Goal: Obtain resource: Download file/media

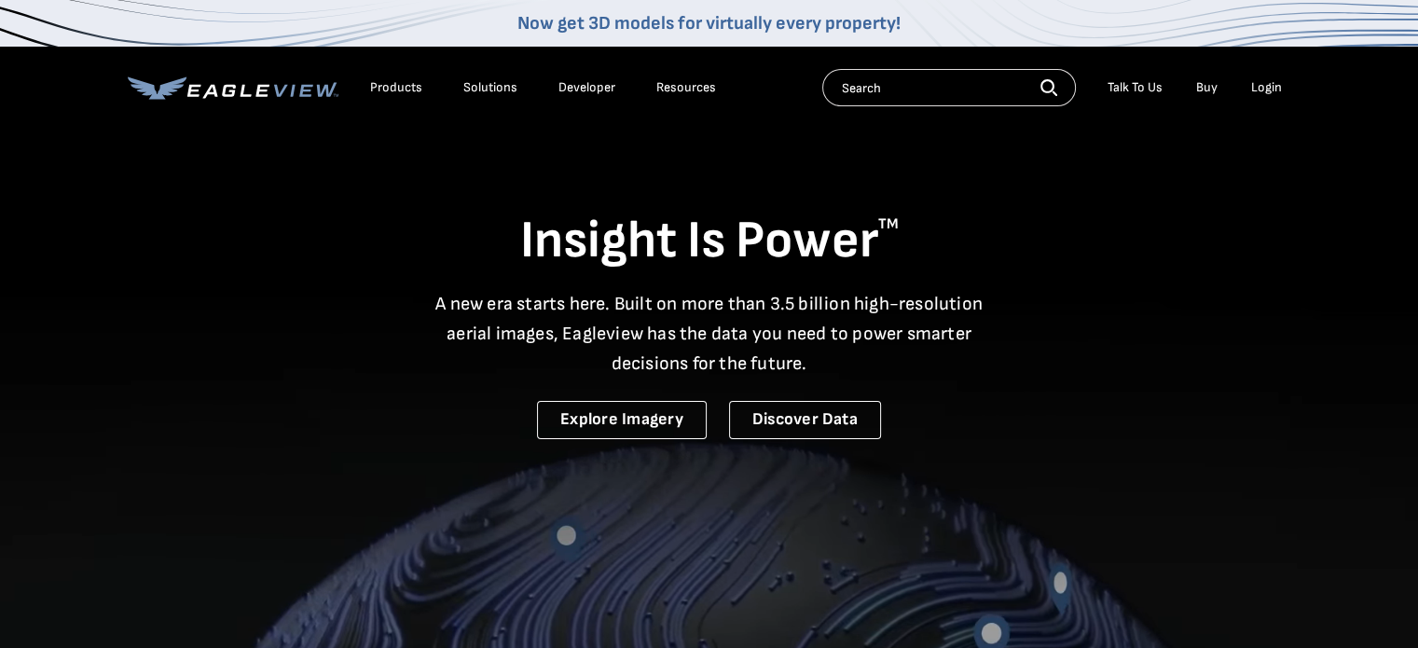
click at [1271, 89] on div "Login" at bounding box center [1266, 87] width 31 height 17
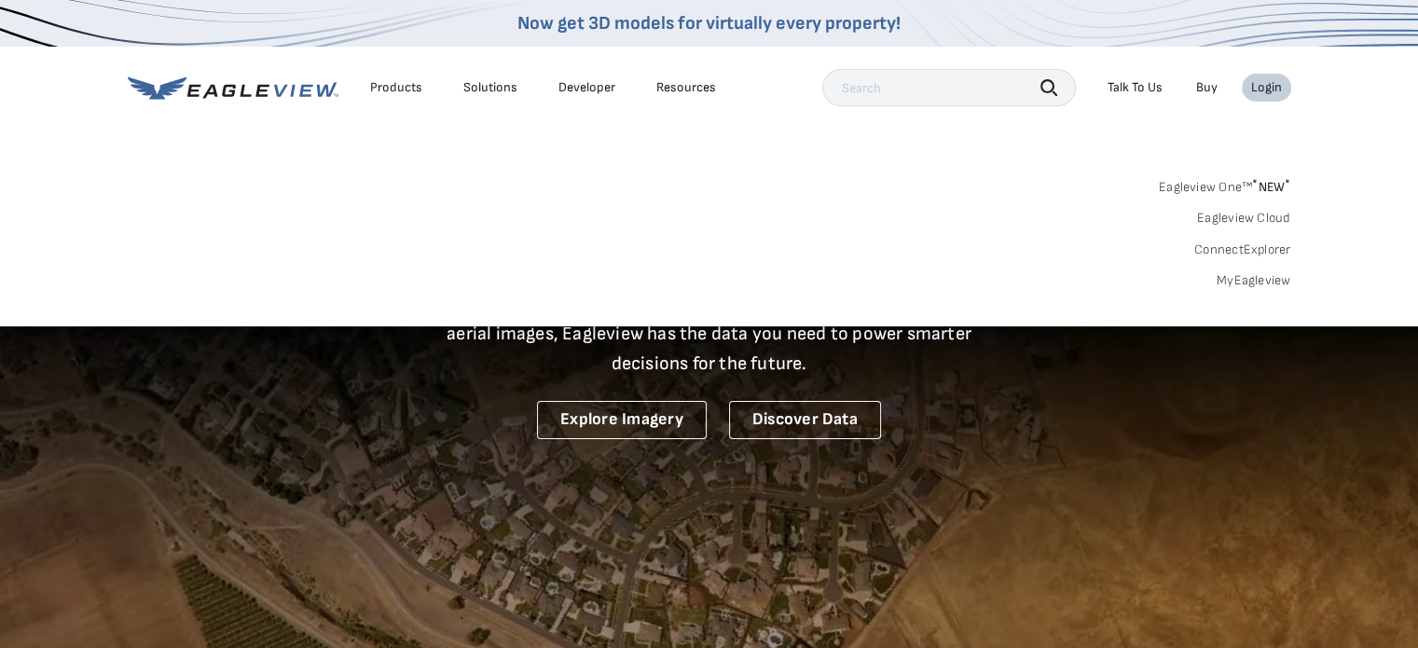
click at [1268, 276] on link "MyEagleview" at bounding box center [1253, 280] width 75 height 17
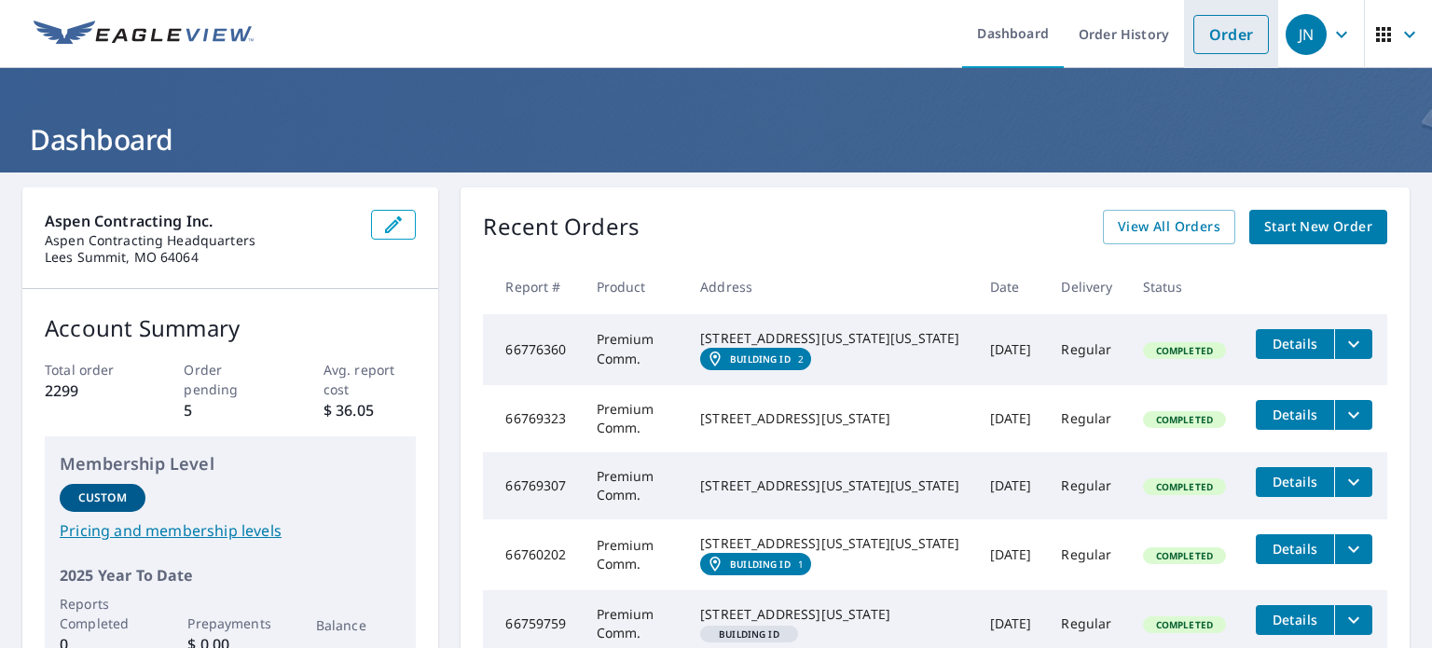
click at [1205, 38] on link "Order" at bounding box center [1230, 34] width 75 height 39
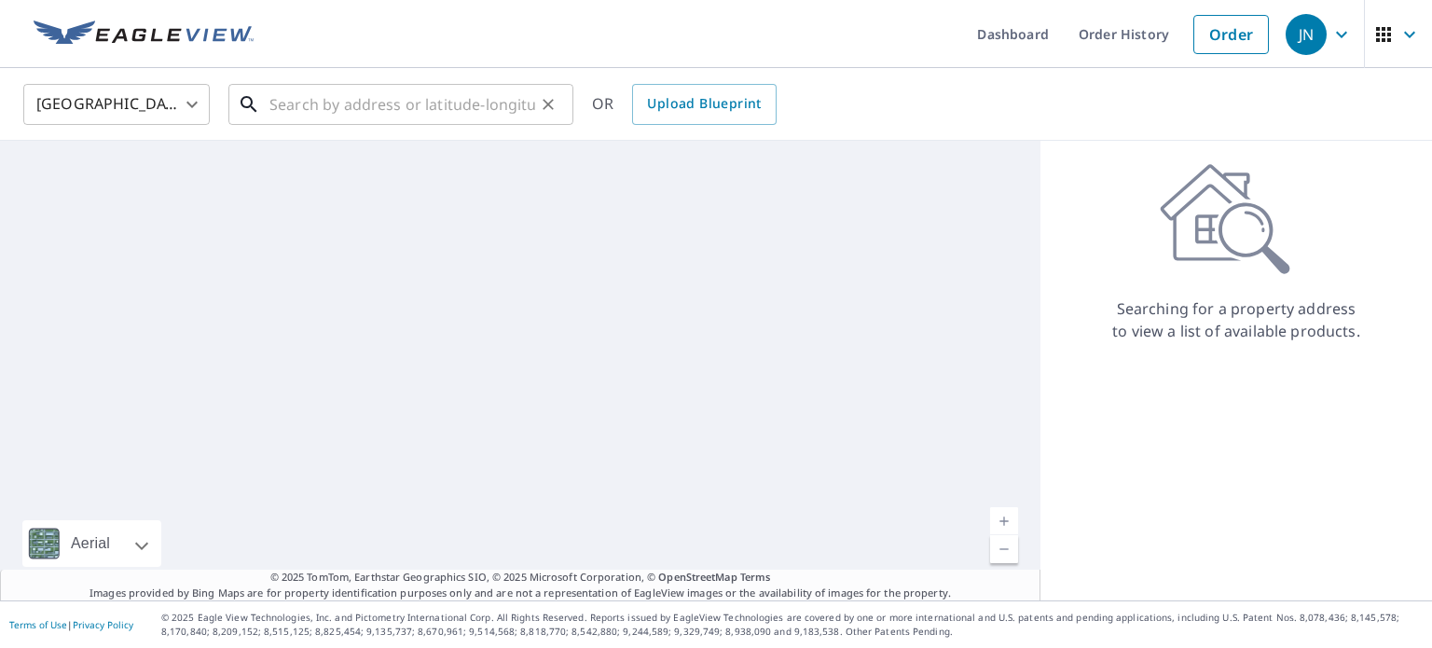
click at [295, 107] on input "text" at bounding box center [402, 104] width 266 height 52
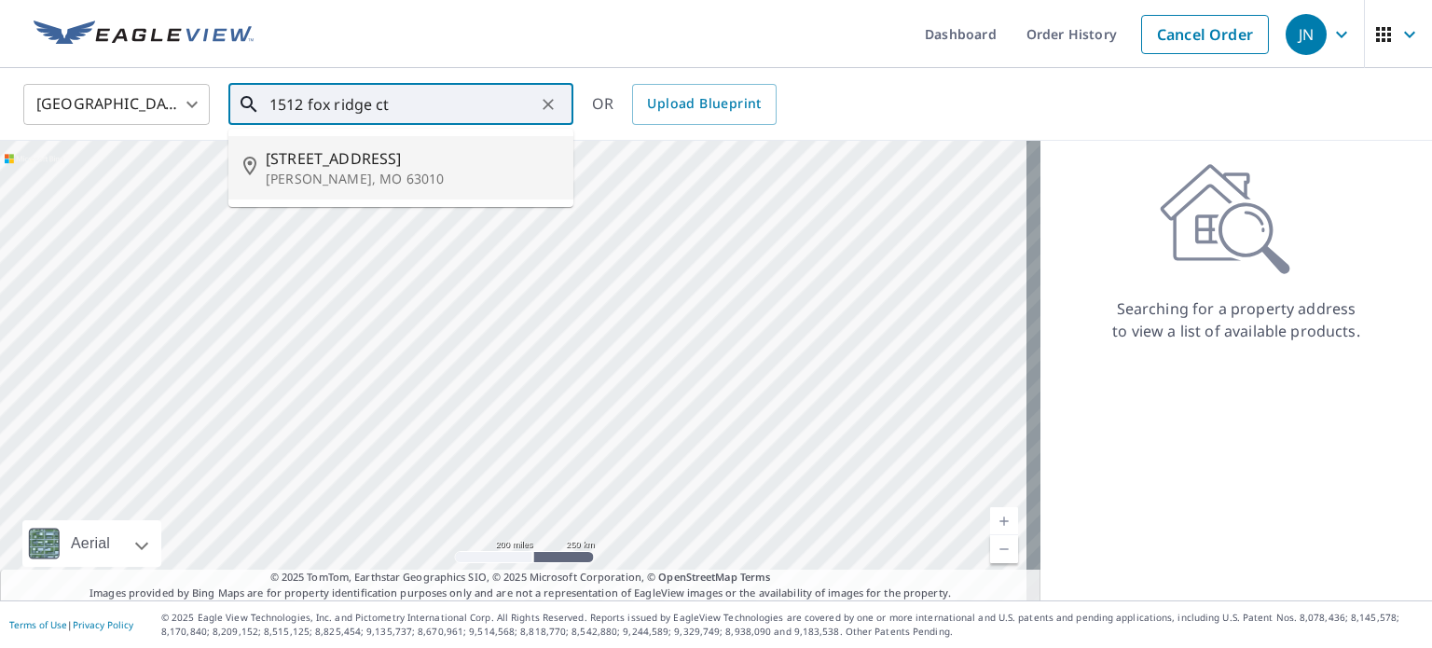
click at [324, 179] on p "Arnold, MO 63010" at bounding box center [412, 179] width 293 height 19
type input "1512 Fox Ridge Ct Arnold, MO 63010"
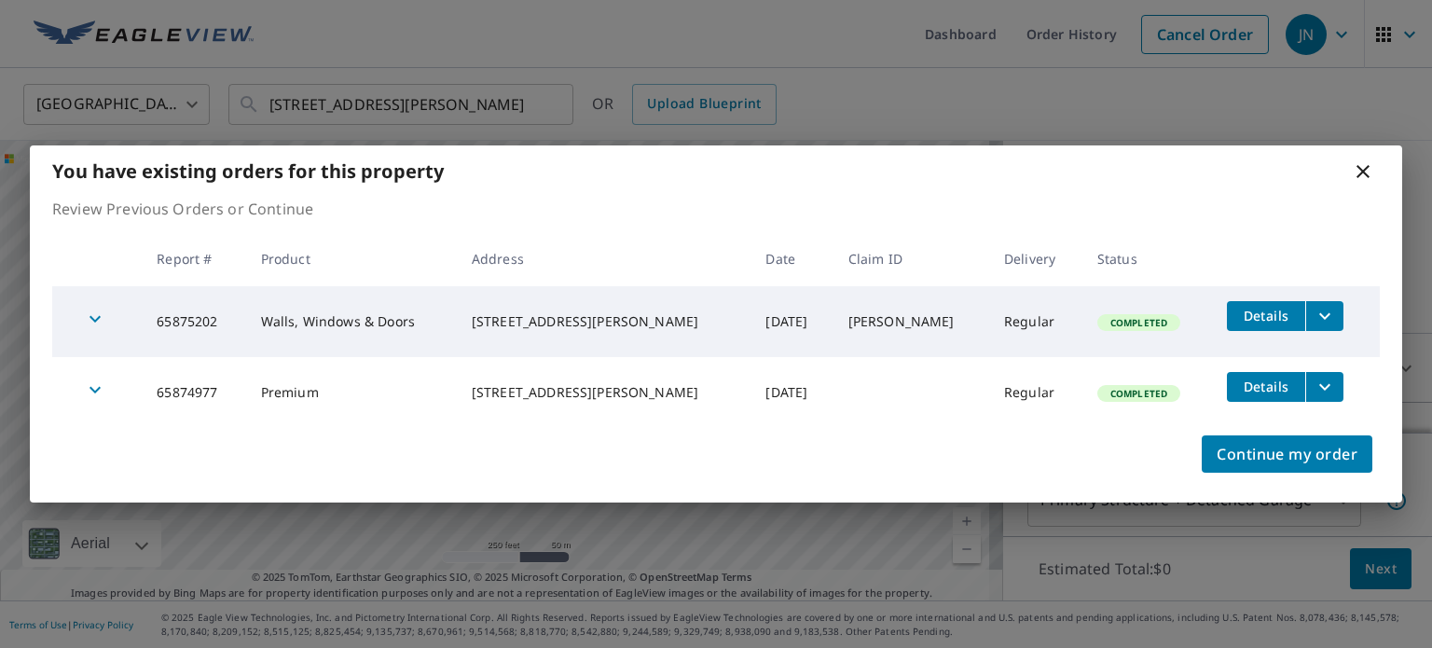
click at [1319, 314] on icon "filesDropdownBtn-65875202" at bounding box center [1324, 315] width 11 height 7
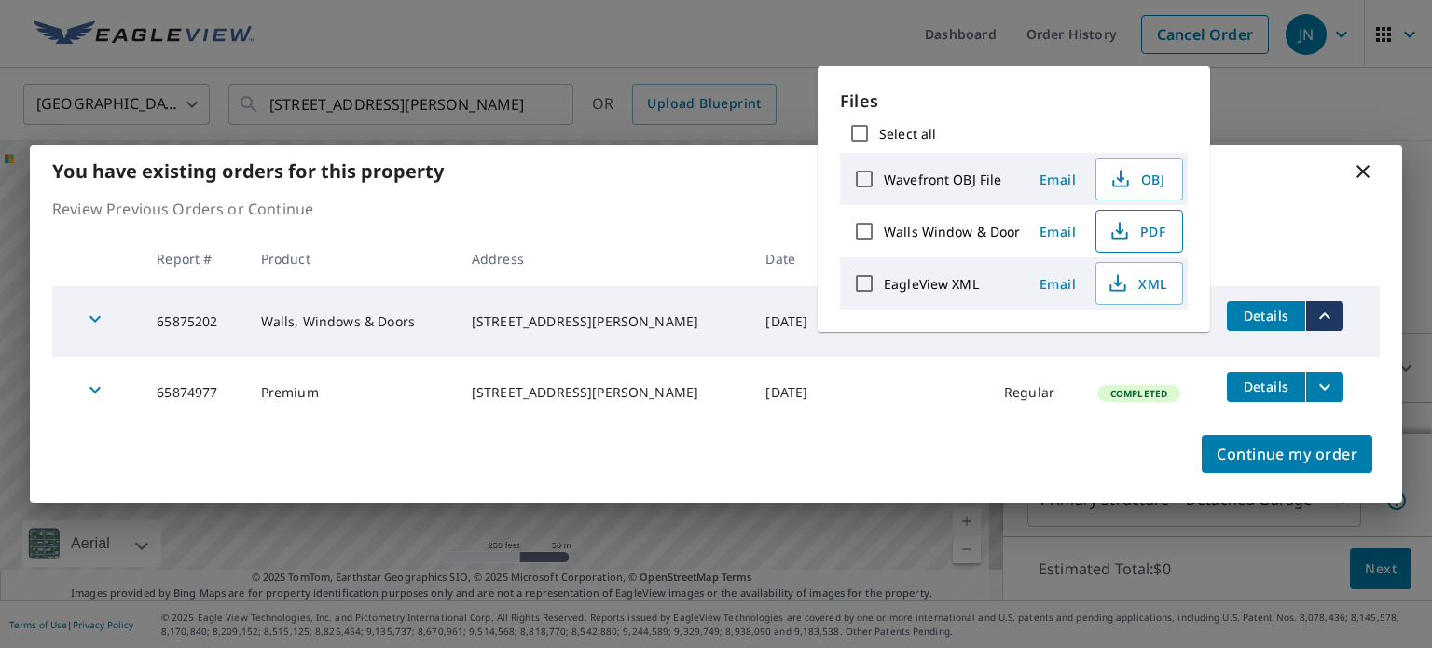
click at [1133, 237] on span "PDF" at bounding box center [1137, 231] width 60 height 22
